Goal: Complete application form

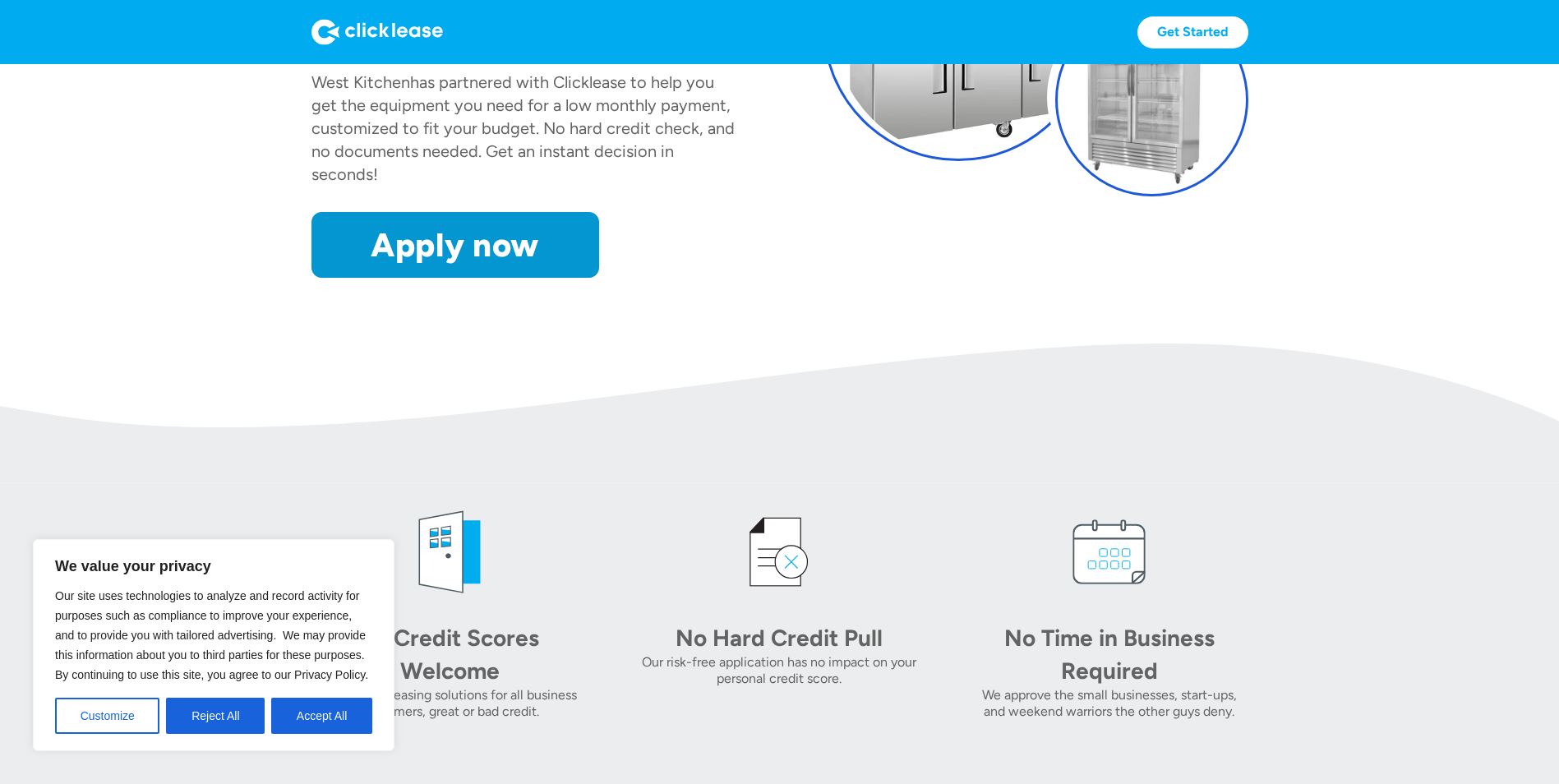
scroll to position [164, 0]
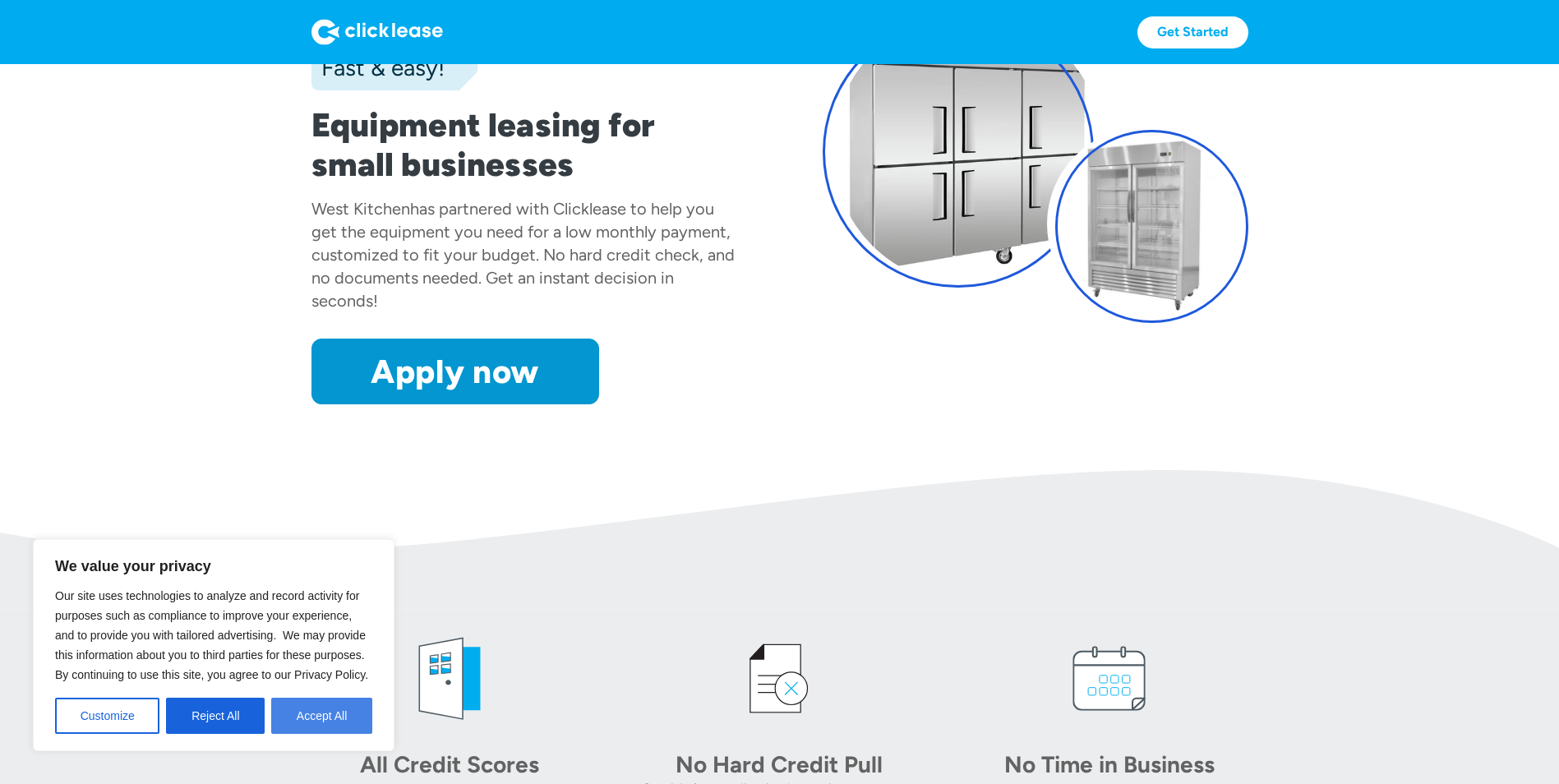
drag, startPoint x: 306, startPoint y: 720, endPoint x: 462, endPoint y: 502, distance: 268.1
click at [306, 718] on button "Accept All" at bounding box center [321, 716] width 101 height 37
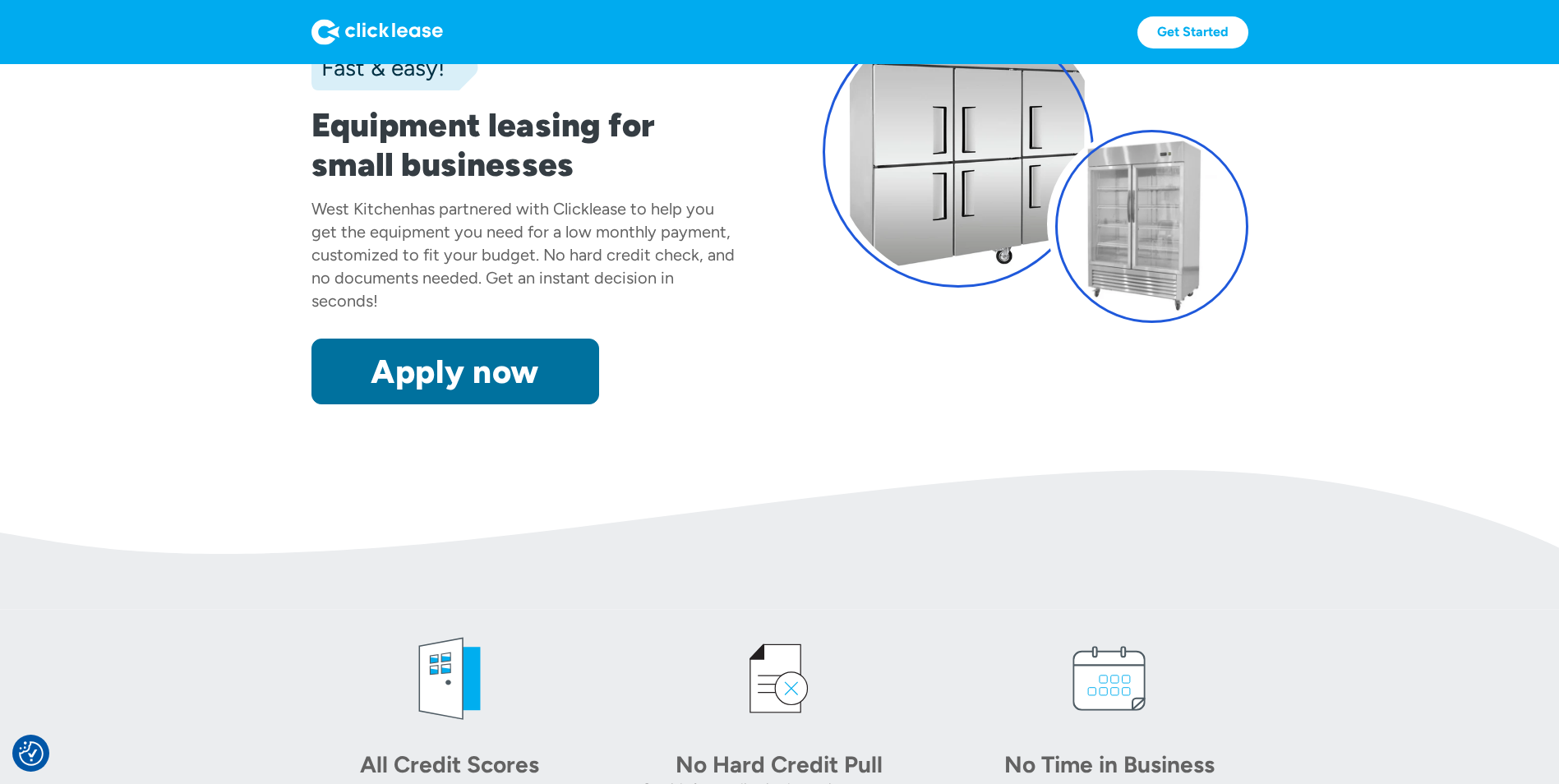
click at [459, 380] on link "Apply now" at bounding box center [455, 371] width 287 height 66
